Goal: Navigation & Orientation: Find specific page/section

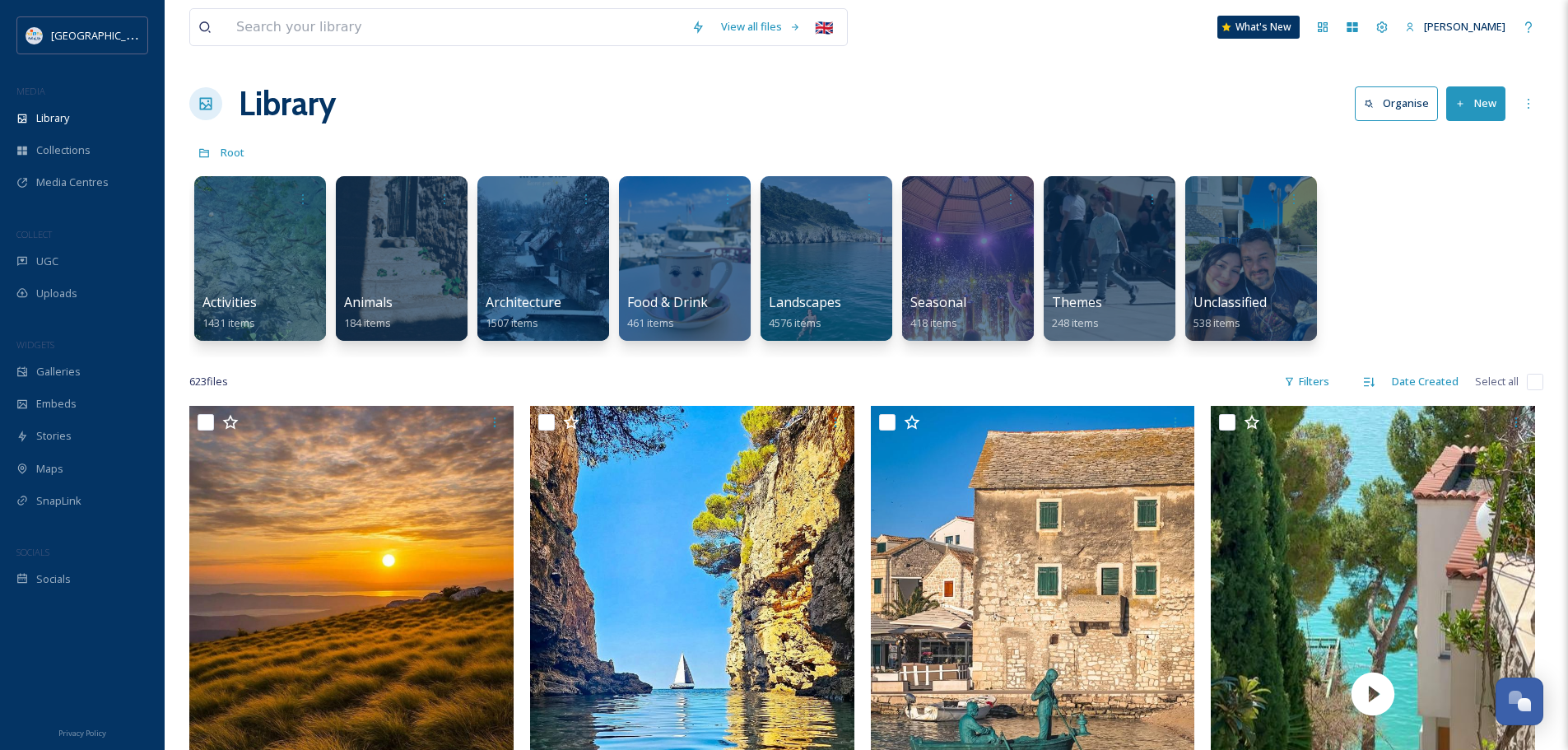
scroll to position [4701, 0]
click at [347, 95] on div "Library Organise New" at bounding box center [866, 103] width 1354 height 49
click at [544, 94] on div "Library Organise New" at bounding box center [866, 103] width 1354 height 49
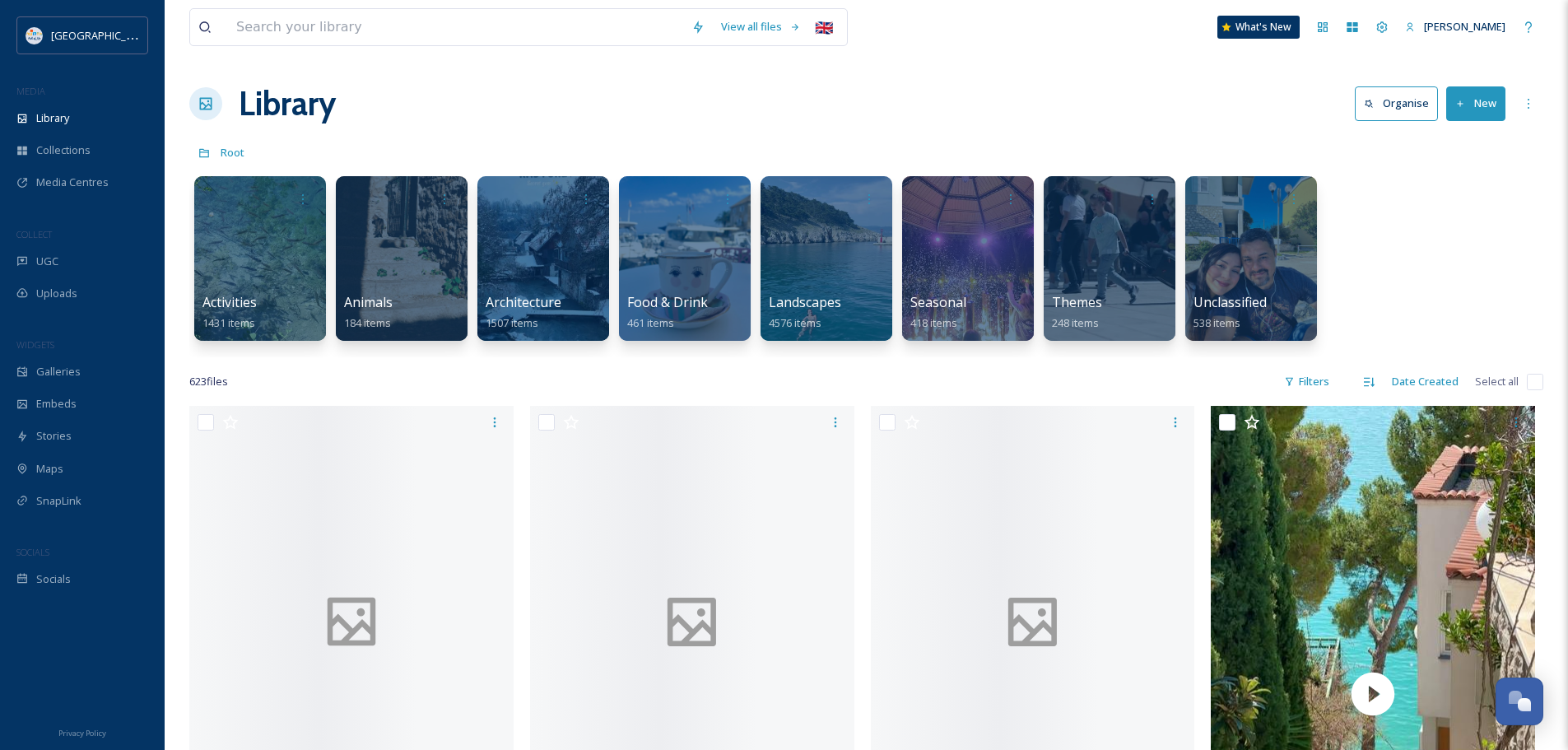
scroll to position [4701, 0]
